Goal: Navigation & Orientation: Understand site structure

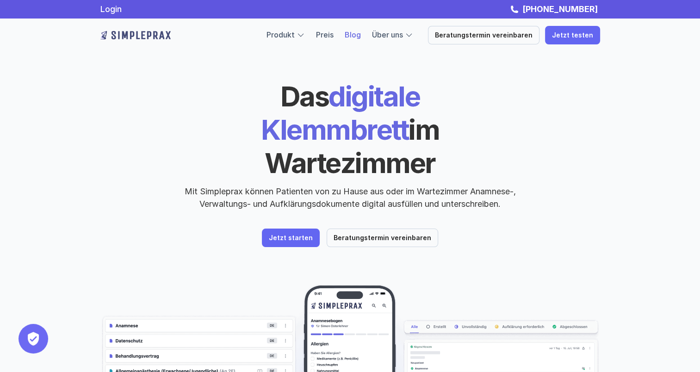
click at [359, 33] on link "Blog" at bounding box center [353, 34] width 16 height 9
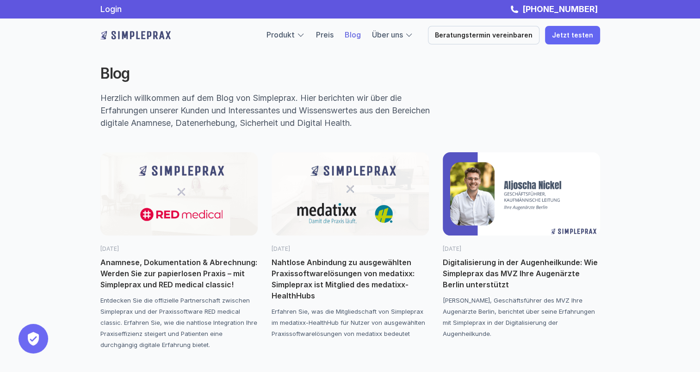
click at [362, 191] on img at bounding box center [349, 193] width 157 height 83
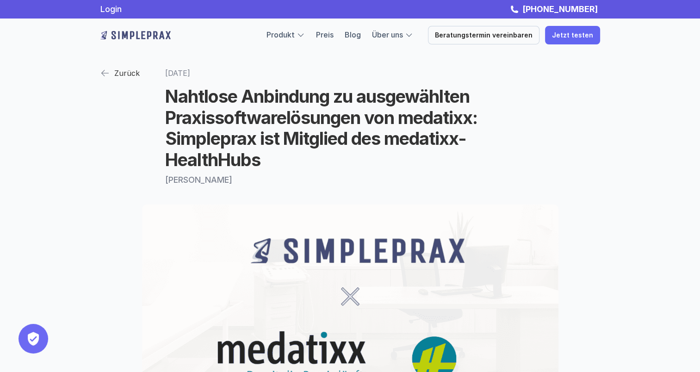
click at [105, 71] on img at bounding box center [104, 72] width 9 height 9
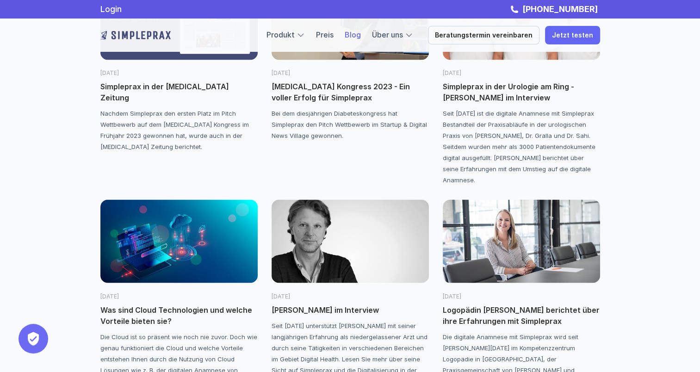
scroll to position [1284, 0]
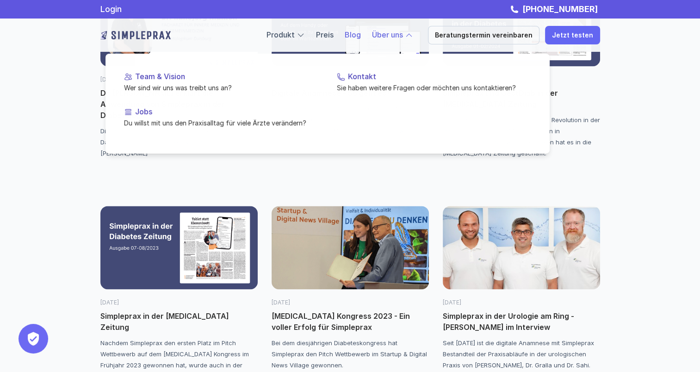
click at [401, 35] on link "Über uns" at bounding box center [387, 34] width 31 height 9
